Goal: Use online tool/utility: Utilize a website feature to perform a specific function

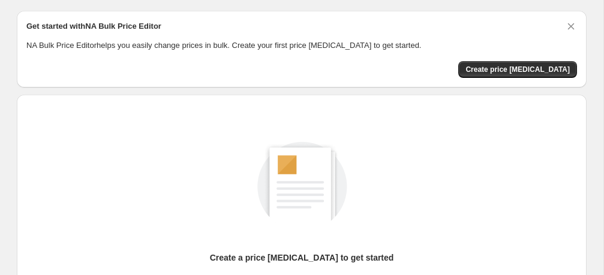
scroll to position [28, 0]
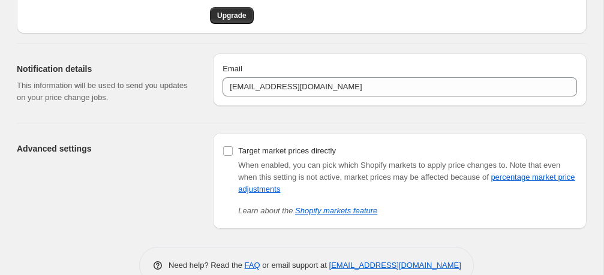
scroll to position [89, 0]
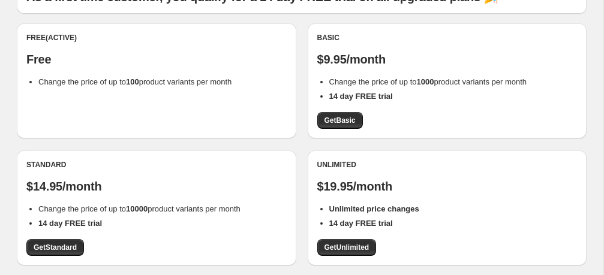
scroll to position [112, 0]
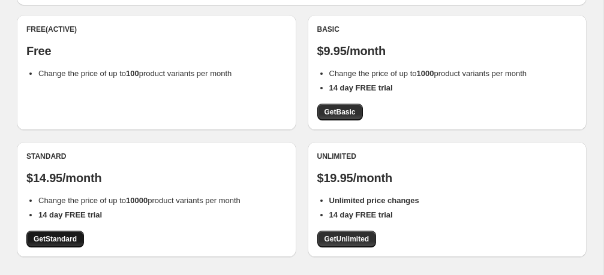
click at [62, 234] on span "Get Standard" at bounding box center [55, 239] width 43 height 10
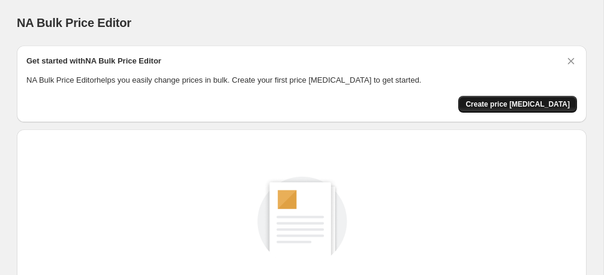
click at [531, 104] on span "Create price [MEDICAL_DATA]" at bounding box center [517, 105] width 104 height 10
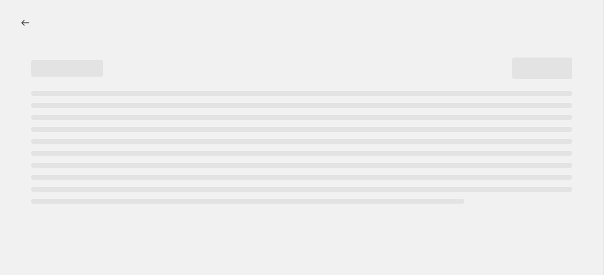
select select "percentage"
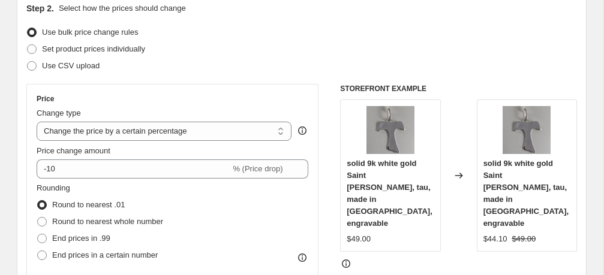
scroll to position [140, 0]
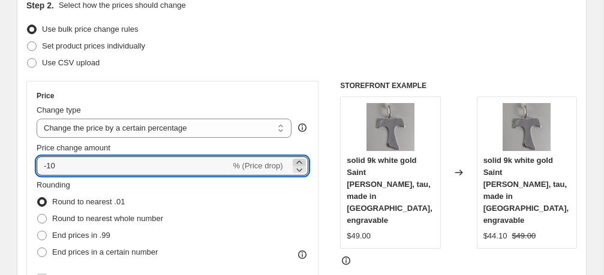
click at [300, 161] on icon at bounding box center [299, 163] width 12 height 12
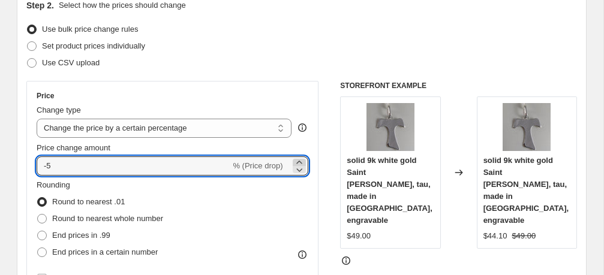
click at [300, 161] on icon at bounding box center [299, 163] width 12 height 12
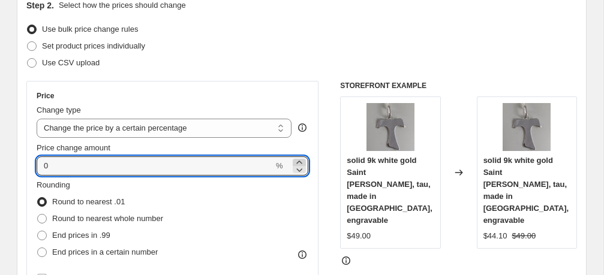
click at [300, 161] on icon at bounding box center [299, 163] width 12 height 12
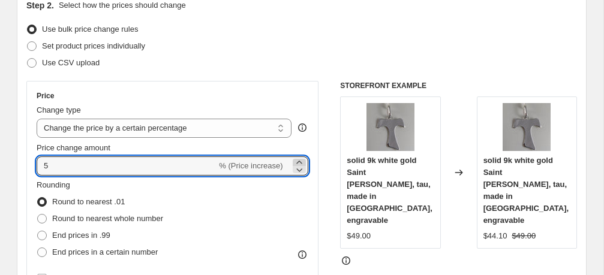
click at [300, 161] on icon at bounding box center [299, 163] width 12 height 12
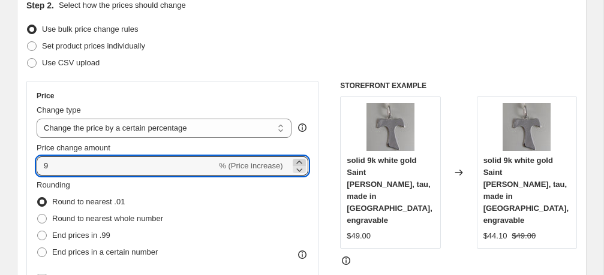
type input "10"
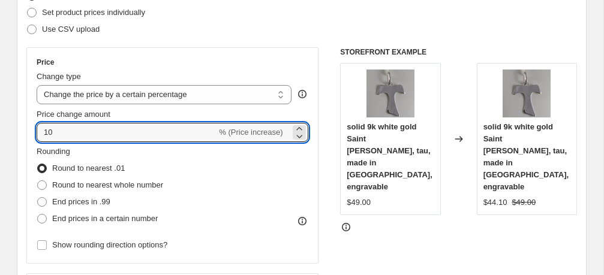
scroll to position [189, 0]
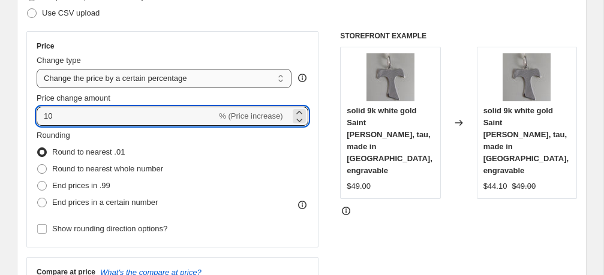
click at [280, 81] on select "Change the price to a certain amount Change the price by a certain amount Chang…" at bounding box center [164, 78] width 255 height 19
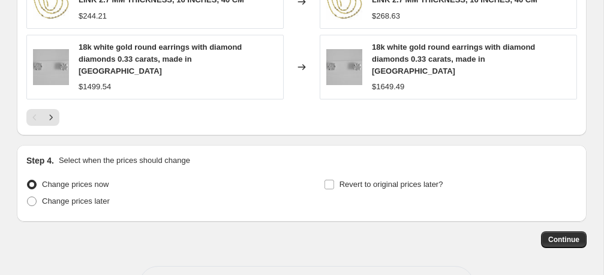
scroll to position [939, 0]
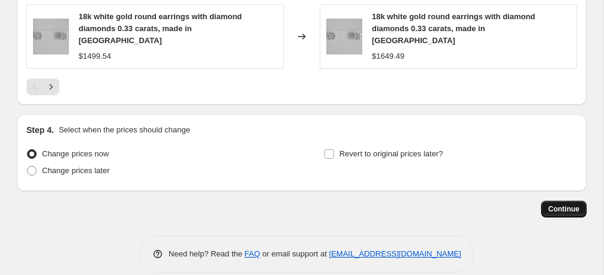
click at [570, 204] on span "Continue" at bounding box center [563, 209] width 31 height 10
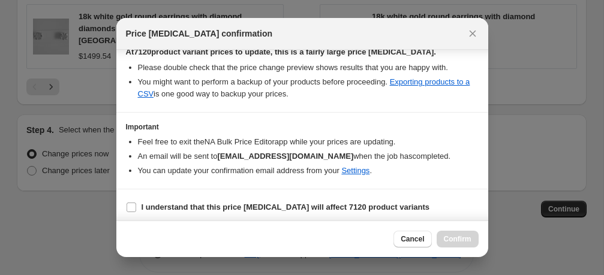
scroll to position [219, 0]
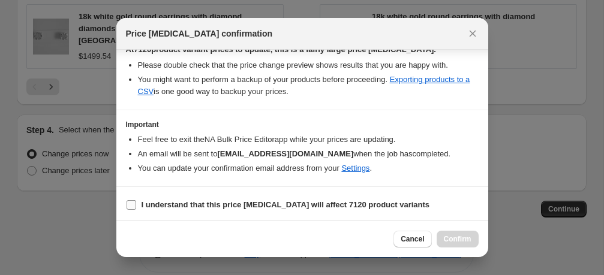
click at [132, 201] on input "I understand that this price change job will affect 7120 product variants" at bounding box center [132, 205] width 10 height 10
checkbox input "true"
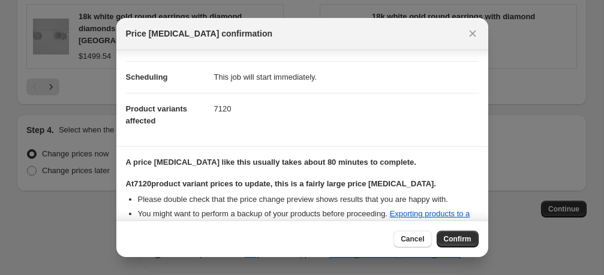
scroll to position [90, 0]
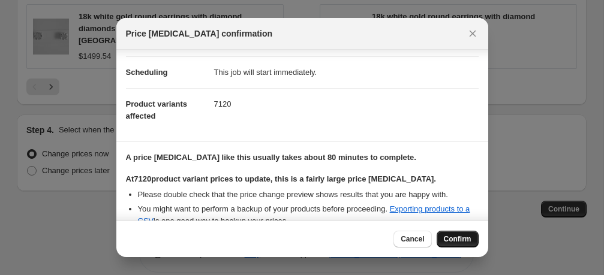
click at [457, 236] on span "Confirm" at bounding box center [458, 239] width 28 height 10
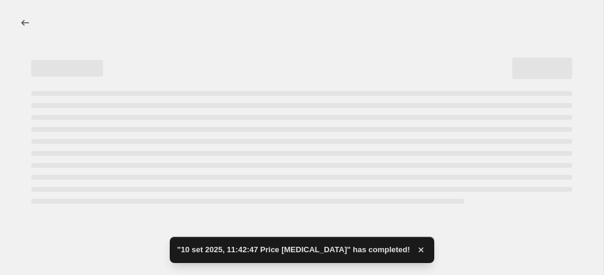
select select "percentage"
